Goal: Entertainment & Leisure: Consume media (video, audio)

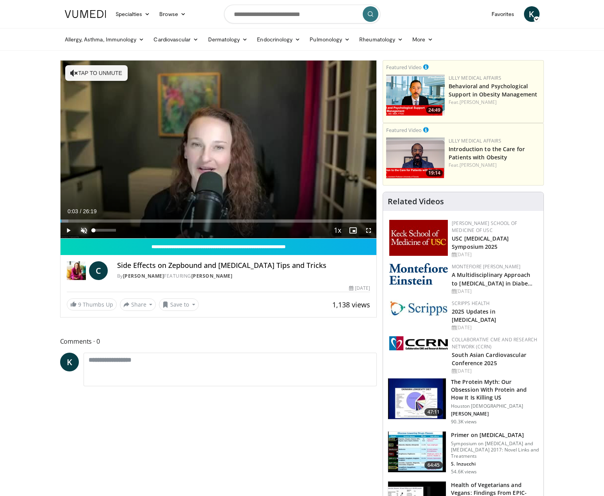
click at [81, 228] on span "Video Player" at bounding box center [84, 231] width 16 height 16
click at [67, 230] on span "Video Player" at bounding box center [69, 231] width 16 height 16
click at [71, 219] on div "Progress Bar" at bounding box center [67, 220] width 12 height 3
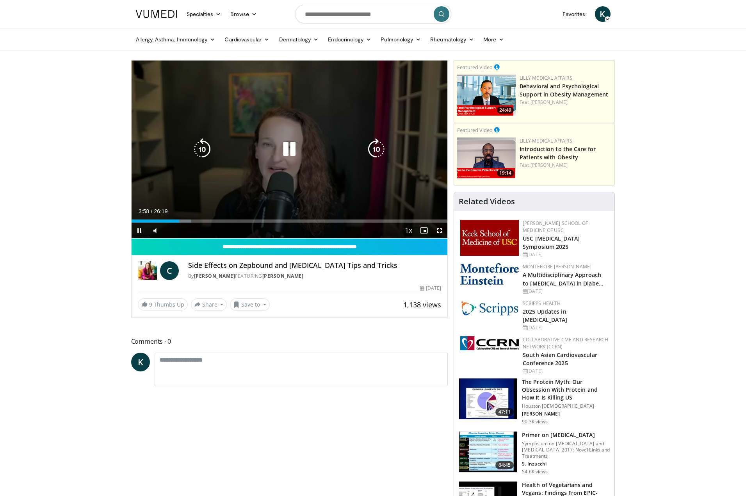
click at [200, 139] on icon "Video Player" at bounding box center [202, 149] width 22 height 22
click at [201, 143] on icon "Video Player" at bounding box center [202, 149] width 22 height 22
click at [202, 143] on icon "Video Player" at bounding box center [202, 149] width 22 height 22
click at [199, 143] on icon "Video Player" at bounding box center [202, 149] width 22 height 22
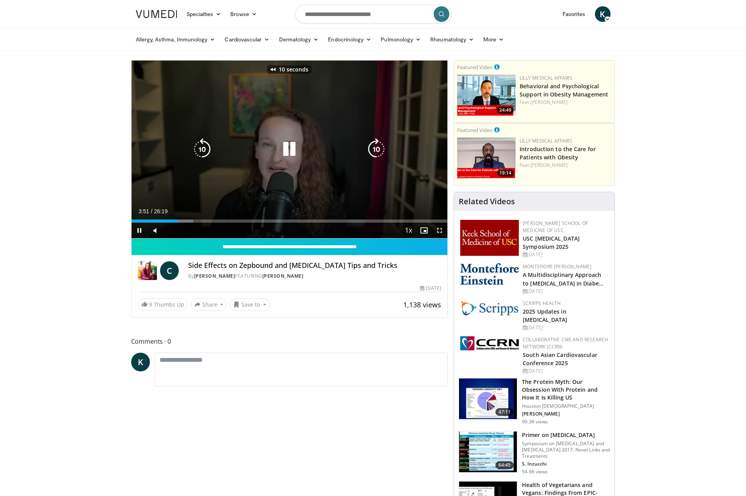
click at [199, 143] on icon "Video Player" at bounding box center [202, 149] width 22 height 22
click at [209, 143] on icon "Video Player" at bounding box center [202, 149] width 22 height 22
click at [207, 150] on icon "Video Player" at bounding box center [202, 149] width 22 height 22
click at [197, 146] on icon "Video Player" at bounding box center [202, 149] width 22 height 22
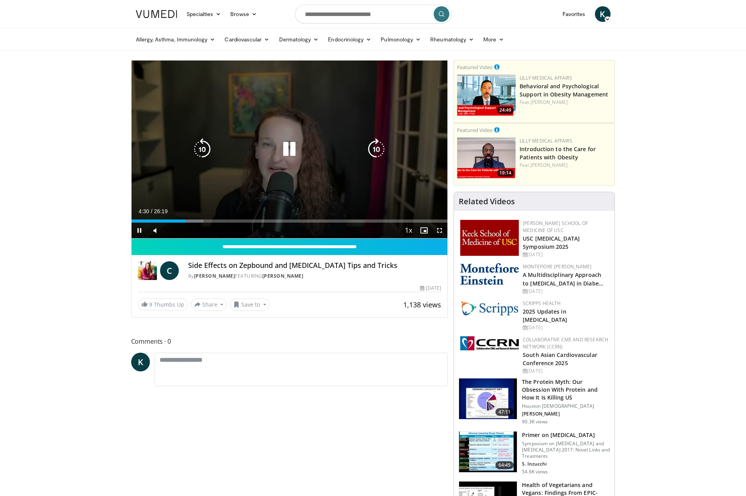
click at [199, 148] on icon "Video Player" at bounding box center [202, 149] width 22 height 22
click at [288, 147] on icon "Video Player" at bounding box center [289, 149] width 22 height 22
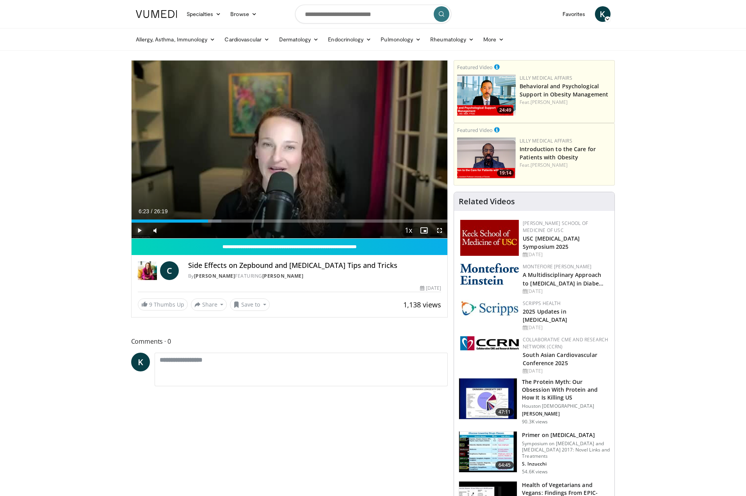
click at [137, 228] on span "Video Player" at bounding box center [140, 231] width 16 height 16
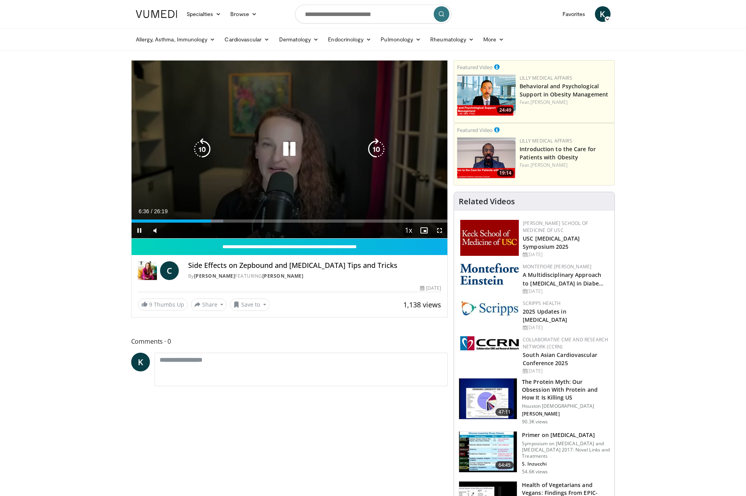
click at [286, 150] on icon "Video Player" at bounding box center [289, 149] width 22 height 22
